Goal: Information Seeking & Learning: Compare options

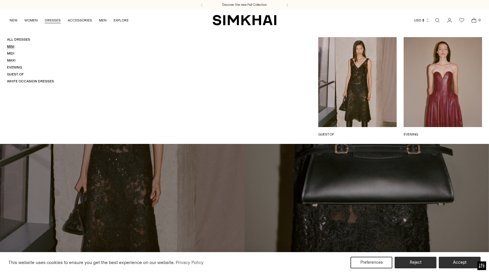
click at [11, 47] on link "Mini" at bounding box center [10, 46] width 7 height 4
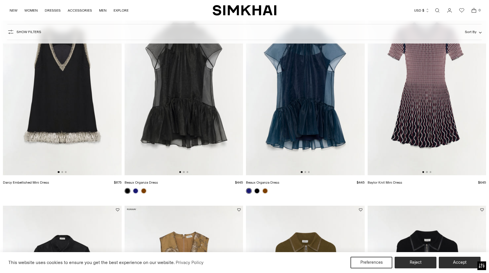
scroll to position [286, 0]
click at [265, 190] on link at bounding box center [265, 191] width 6 height 6
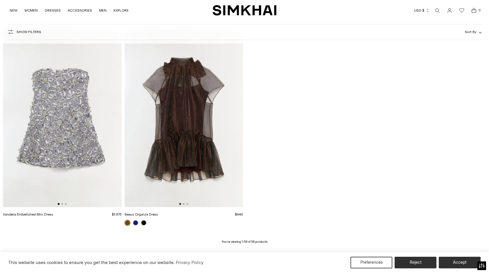
scroll to position [2923, 0]
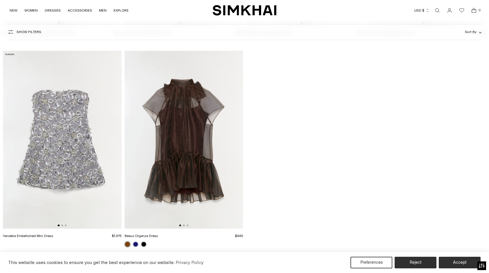
click at [74, 142] on img at bounding box center [62, 140] width 119 height 178
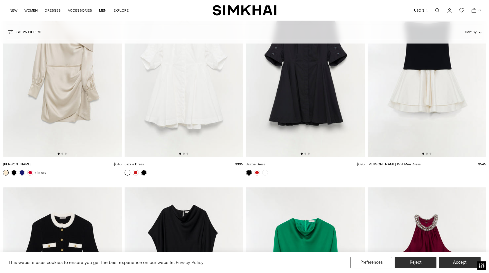
scroll to position [2386, 0]
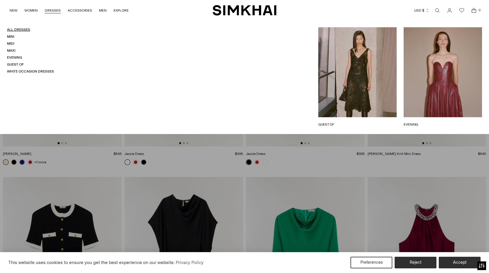
click at [20, 29] on link "All Dresses" at bounding box center [18, 30] width 23 height 4
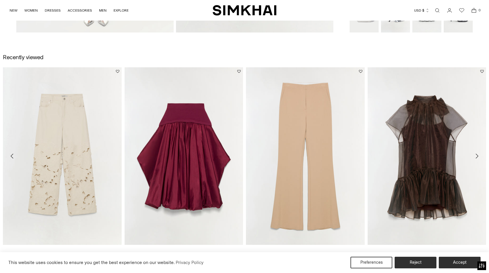
scroll to position [763, 0]
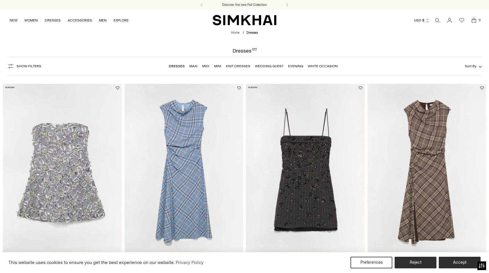
scroll to position [38, 0]
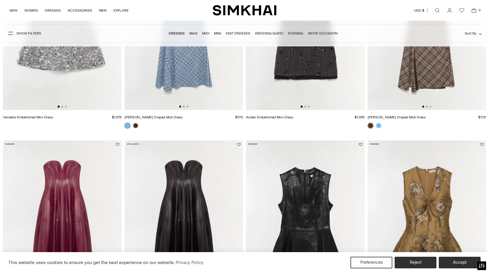
click at [207, 71] on img at bounding box center [184, 21] width 119 height 178
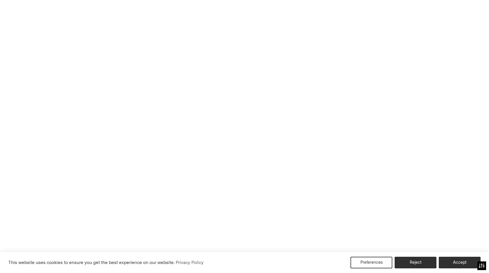
scroll to position [151, 0]
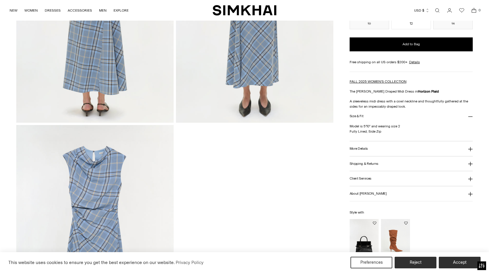
scroll to position [672, 0]
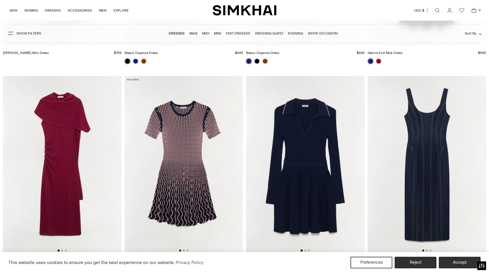
scroll to position [1795, 0]
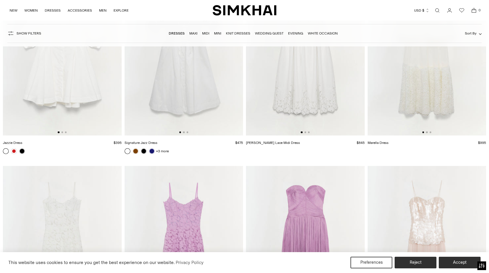
scroll to position [5285, 0]
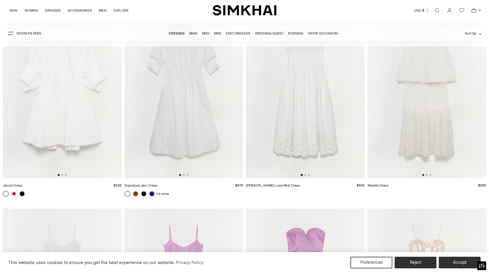
click at [293, 124] on img at bounding box center [305, 90] width 119 height 178
click at [27, 34] on span "Show Filters" at bounding box center [29, 33] width 25 height 4
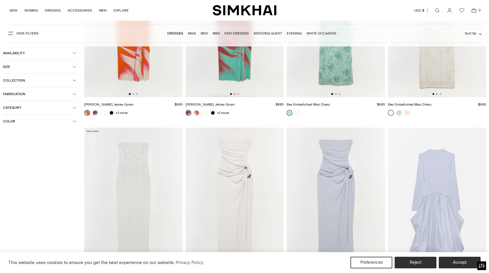
click at [73, 122] on icon "button" at bounding box center [74, 121] width 3 height 3
click at [16, 221] on span "White" at bounding box center [16, 221] width 12 height 5
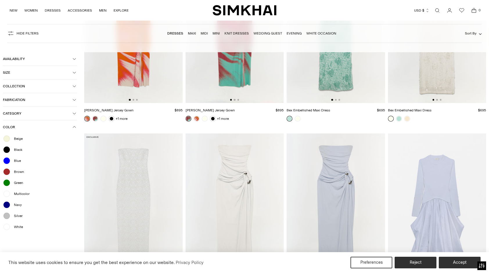
scroll to position [5291, 0]
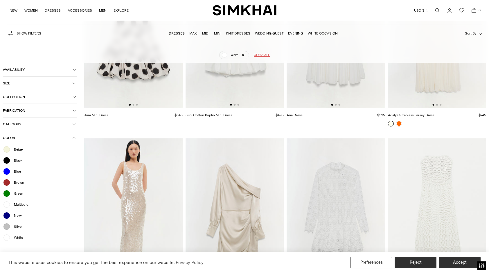
scroll to position [1207, 0]
click at [426, 169] on img at bounding box center [437, 211] width 98 height 147
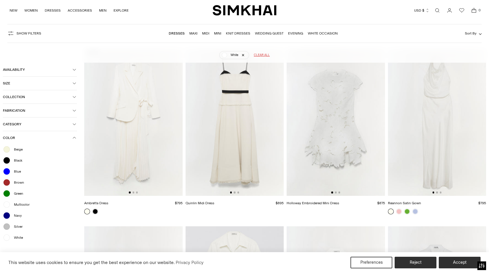
scroll to position [0, 0]
